Goal: Task Accomplishment & Management: Manage account settings

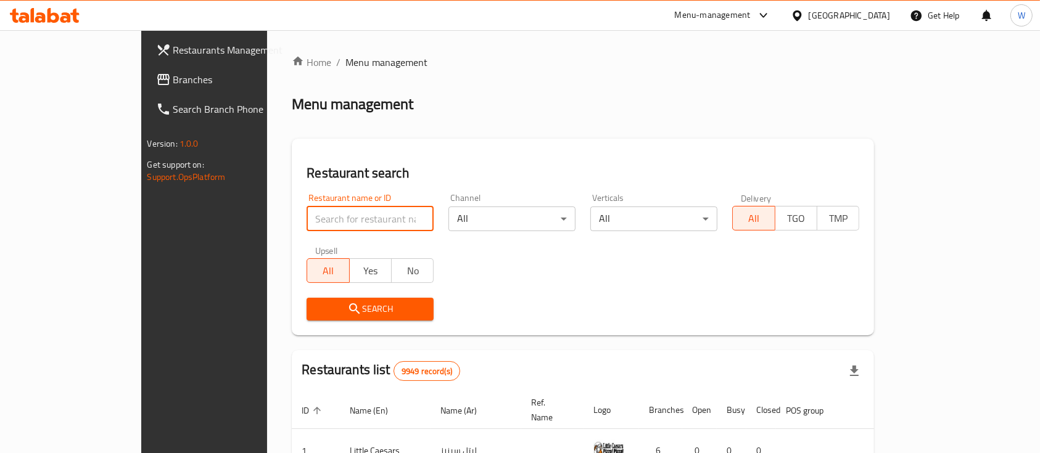
drag, startPoint x: 0, startPoint y: 0, endPoint x: 344, endPoint y: 216, distance: 405.8
click at [344, 216] on input "search" at bounding box center [370, 219] width 127 height 25
type input "bait colbeh"
click button "Search" at bounding box center [370, 309] width 127 height 23
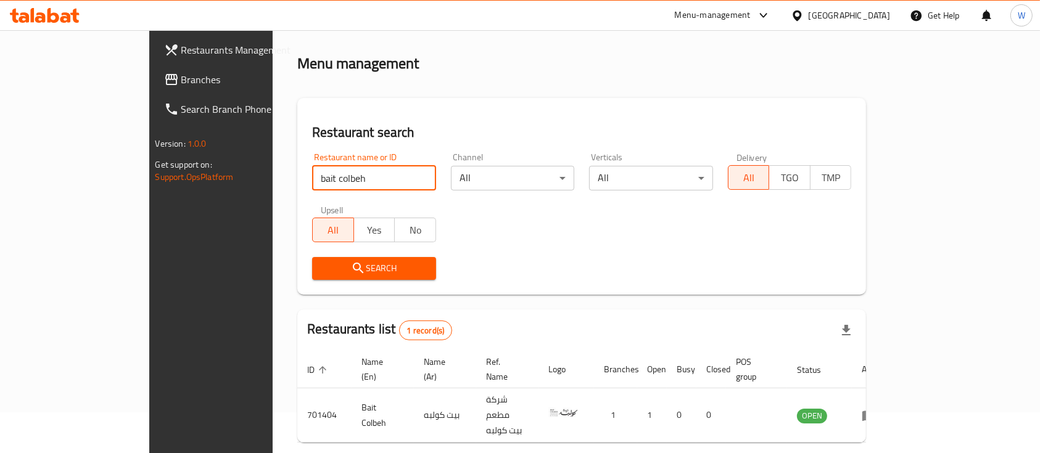
scroll to position [72, 0]
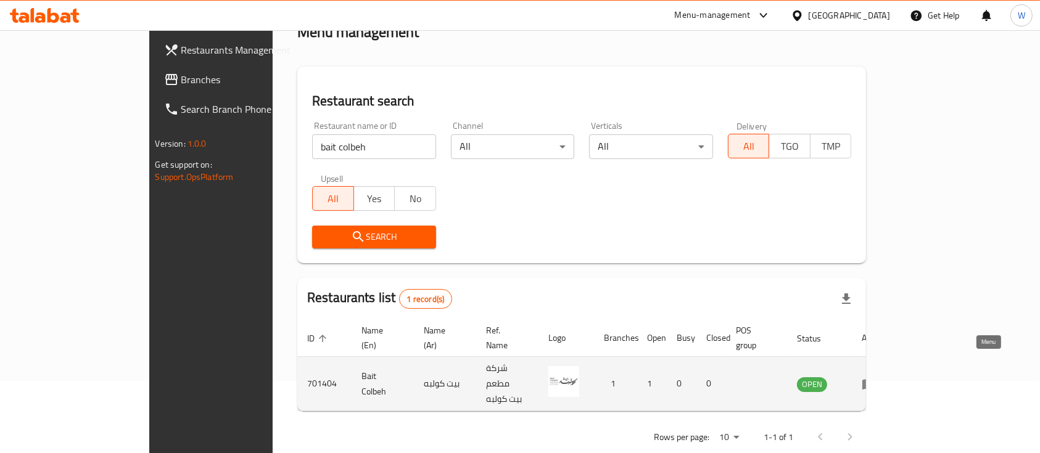
click at [877, 377] on icon "enhanced table" at bounding box center [869, 384] width 15 height 15
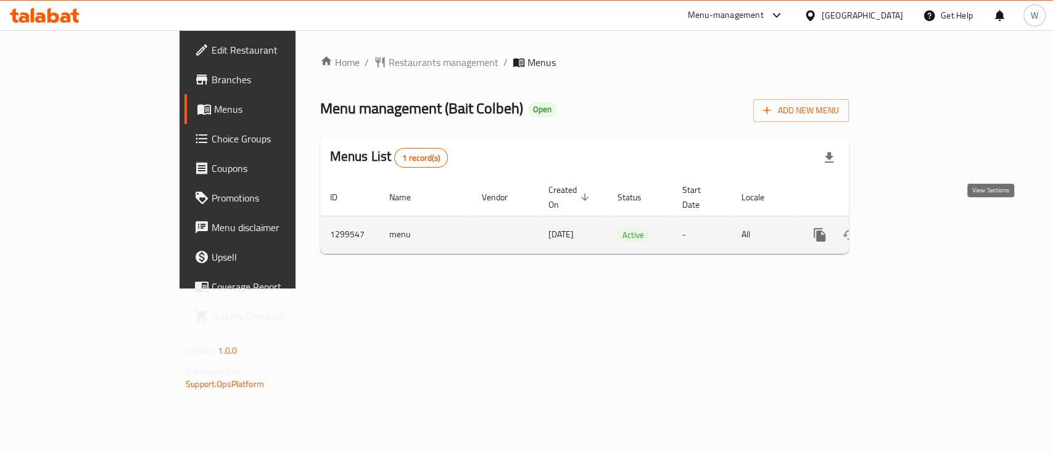
click at [923, 226] on link "enhanced table" at bounding box center [909, 235] width 30 height 30
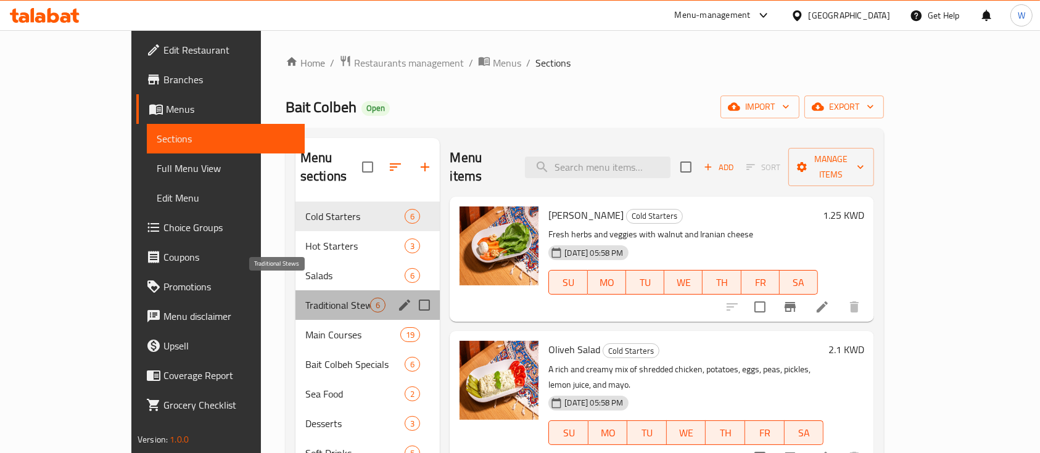
click at [305, 298] on span "Traditional Stews" at bounding box center [337, 305] width 65 height 15
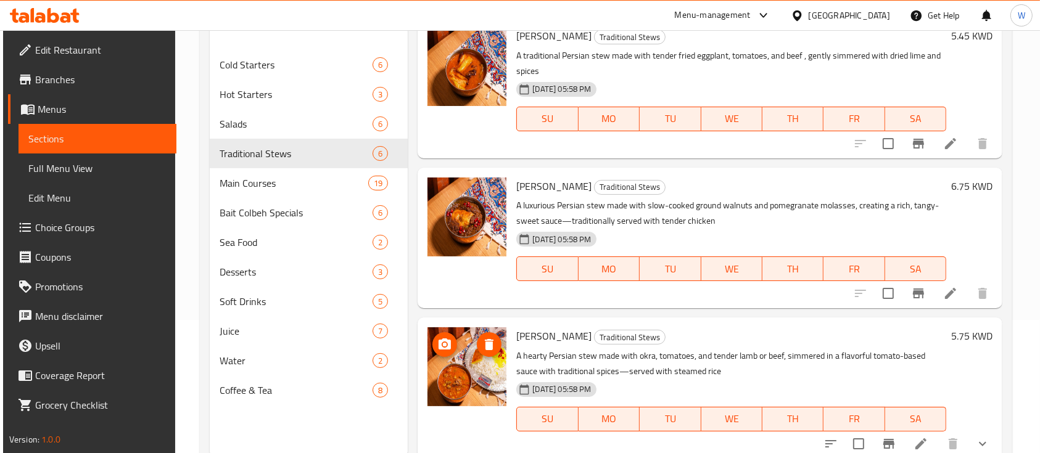
scroll to position [173, 0]
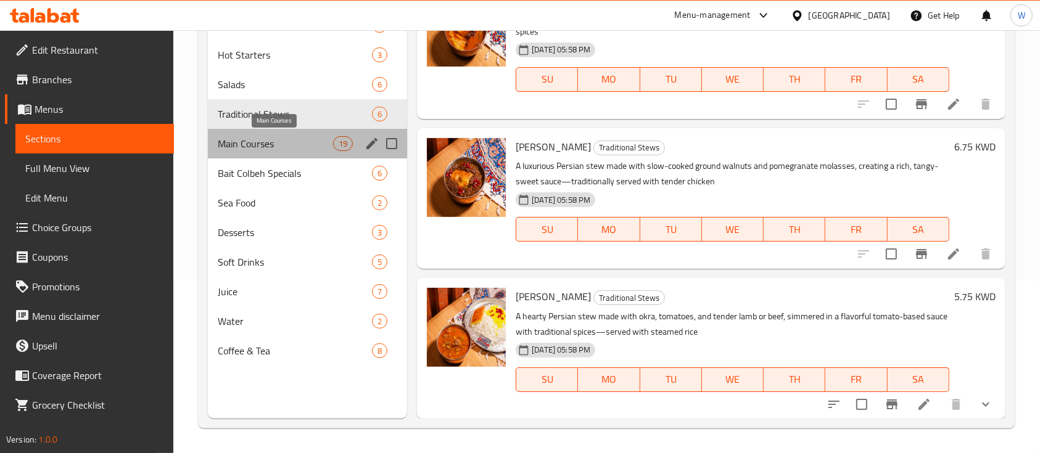
click at [241, 142] on span "Main Courses" at bounding box center [275, 143] width 115 height 15
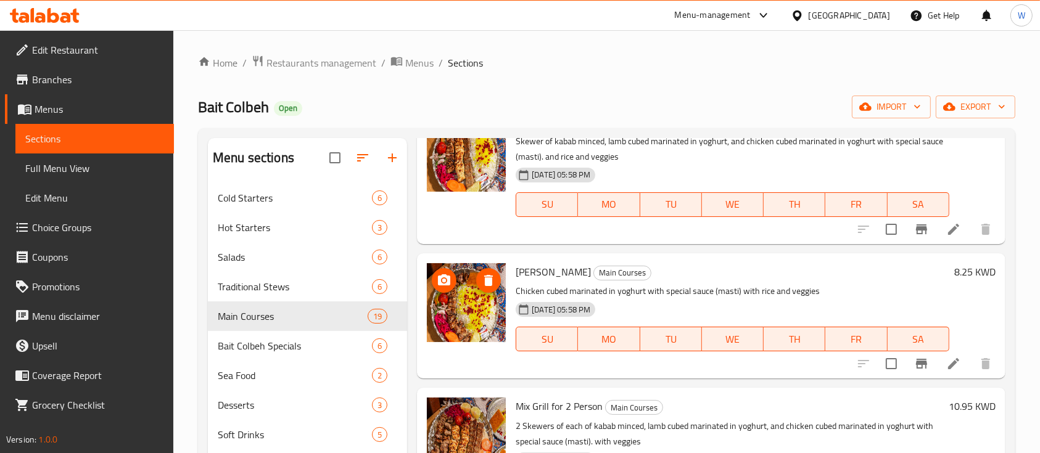
scroll to position [2138, 0]
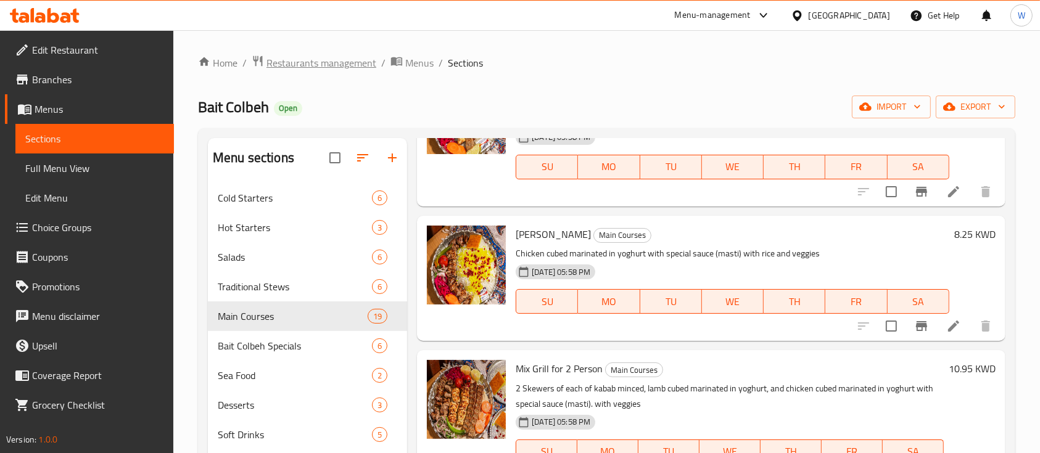
click at [334, 68] on span "Restaurants management" at bounding box center [321, 63] width 110 height 15
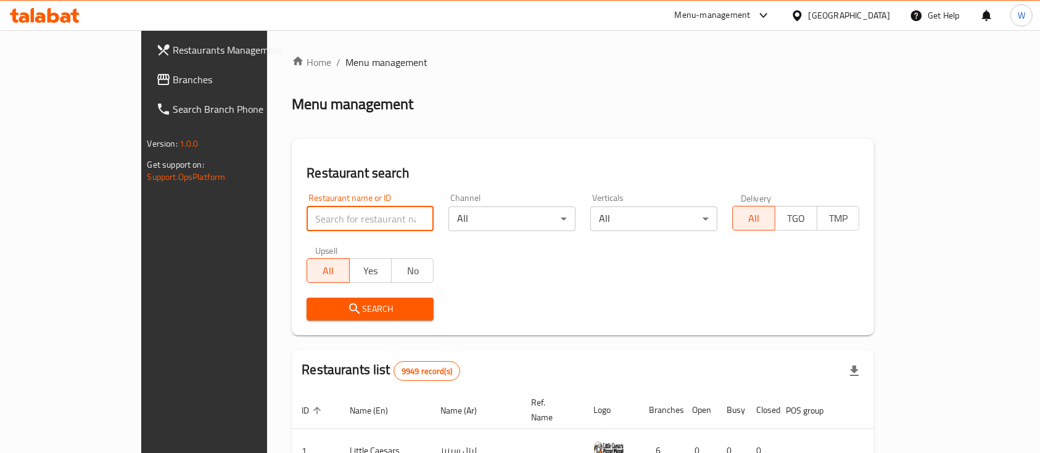
click at [358, 225] on input "search" at bounding box center [370, 219] width 127 height 25
type input "bait colbeh"
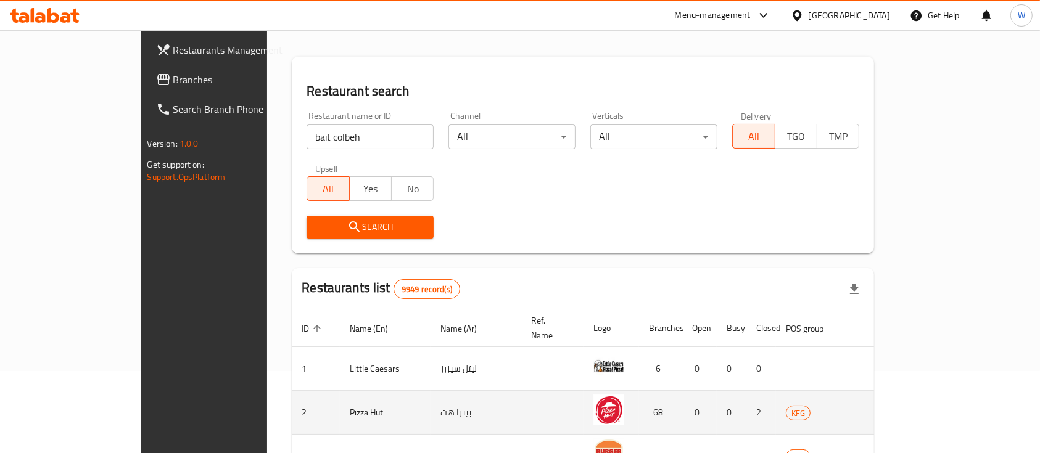
scroll to position [164, 0]
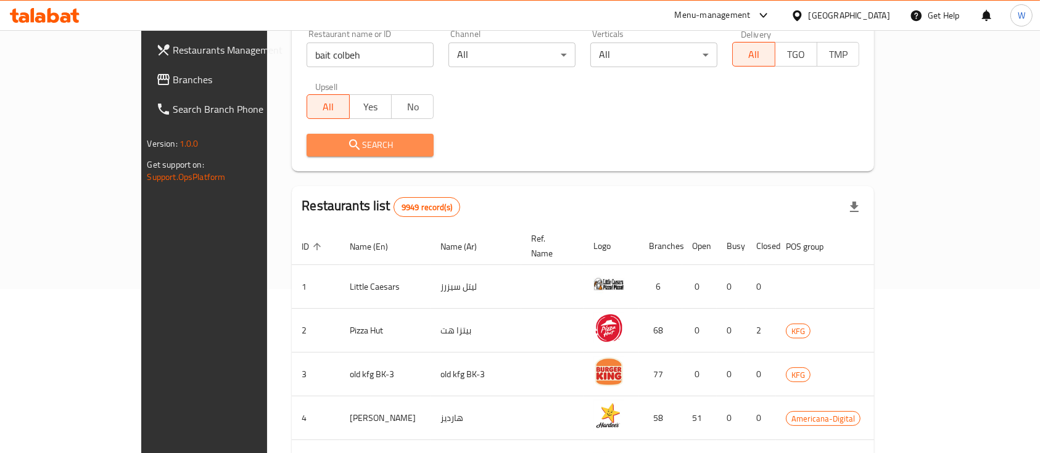
click at [316, 146] on span "Search" at bounding box center [369, 145] width 107 height 15
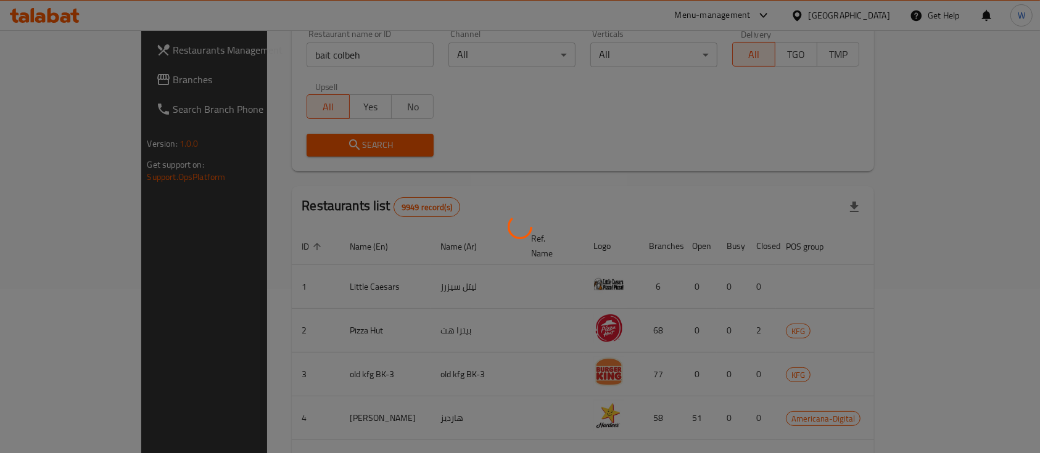
scroll to position [72, 0]
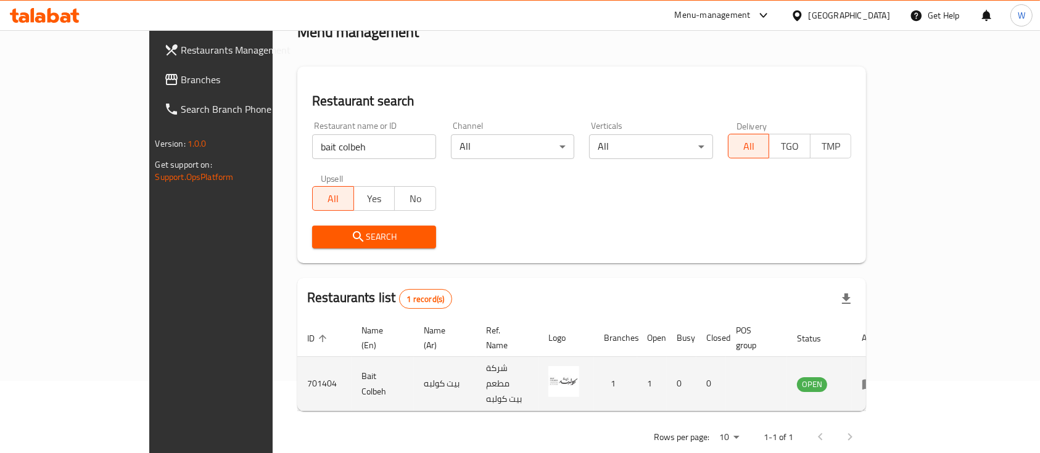
click at [352, 365] on td "Bait Colbeh" at bounding box center [383, 384] width 62 height 54
copy td "Bait Colbeh"
click at [297, 363] on td "701404" at bounding box center [324, 384] width 54 height 54
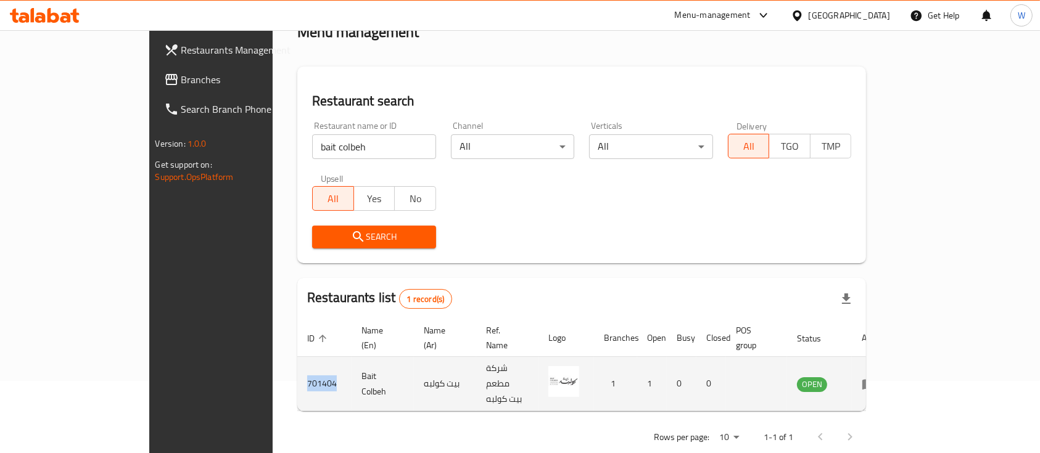
click at [297, 363] on td "701404" at bounding box center [324, 384] width 54 height 54
copy td "701404"
click at [877, 377] on icon "enhanced table" at bounding box center [869, 384] width 15 height 15
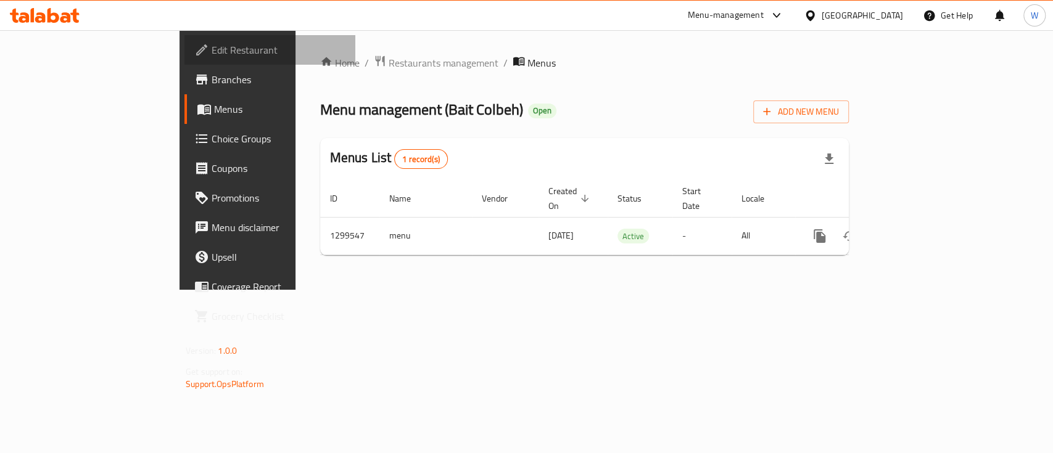
click at [184, 42] on link "Edit Restaurant" at bounding box center [269, 50] width 171 height 30
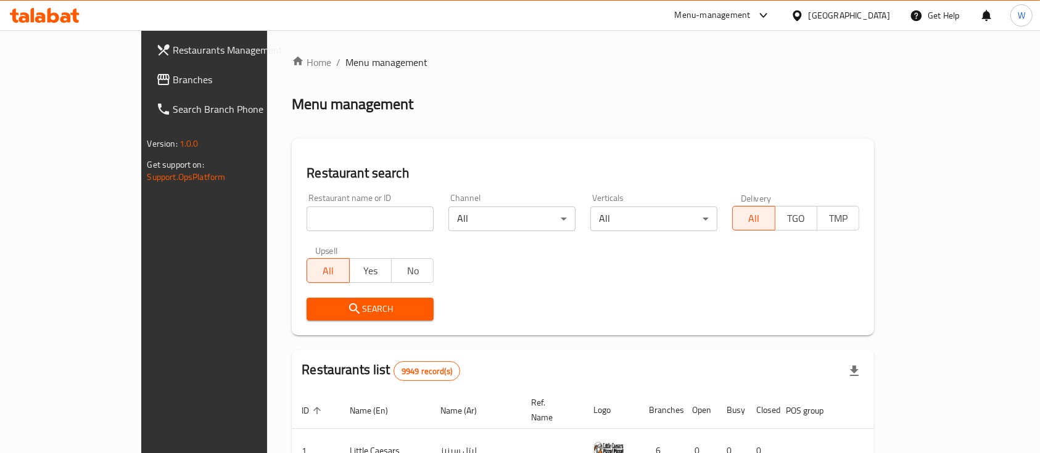
click at [461, 91] on div "Home / Menu management Menu management Restaurant search Restaurant name or ID …" at bounding box center [583, 422] width 582 height 734
